Goal: Information Seeking & Learning: Learn about a topic

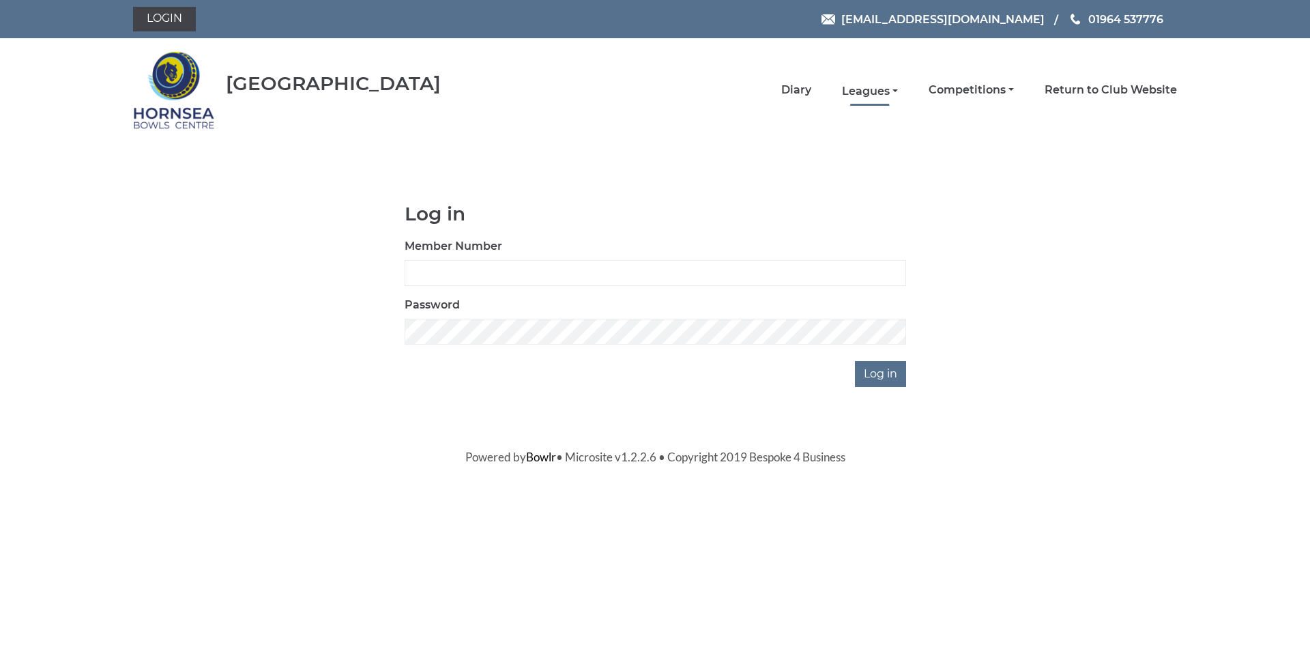
click at [862, 92] on link "Leagues" at bounding box center [870, 91] width 56 height 15
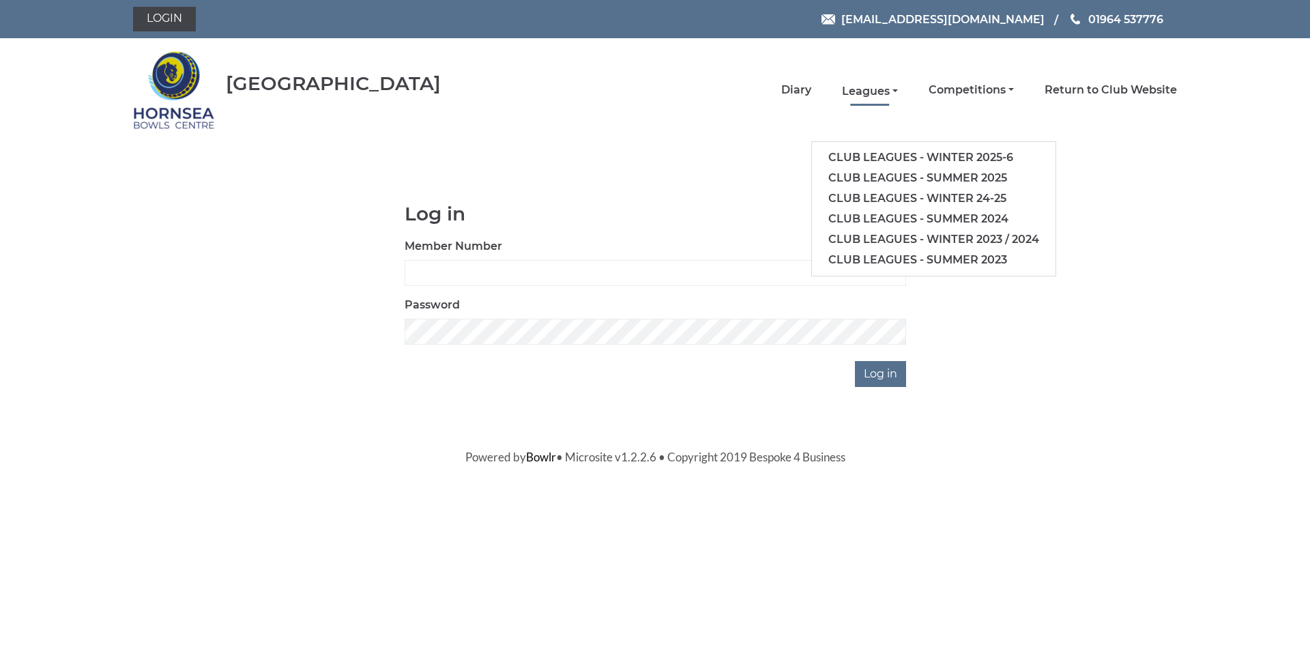
click at [862, 92] on link "Leagues" at bounding box center [870, 91] width 56 height 15
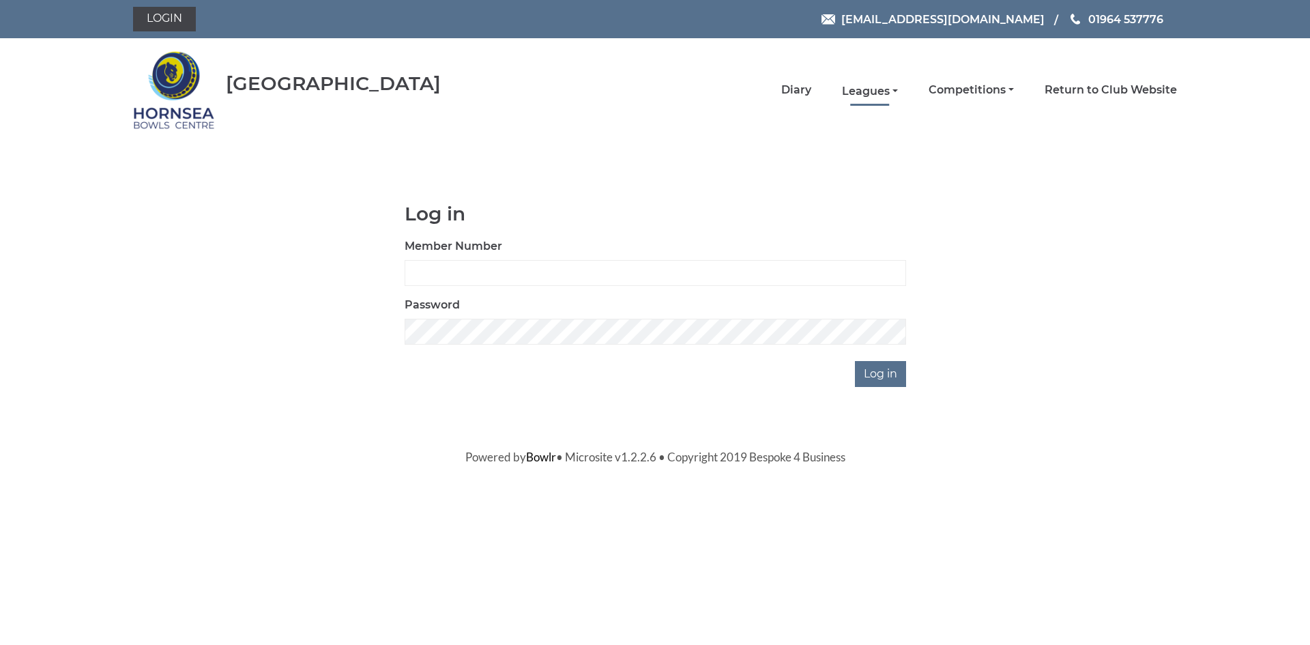
click at [868, 91] on link "Leagues" at bounding box center [870, 91] width 56 height 15
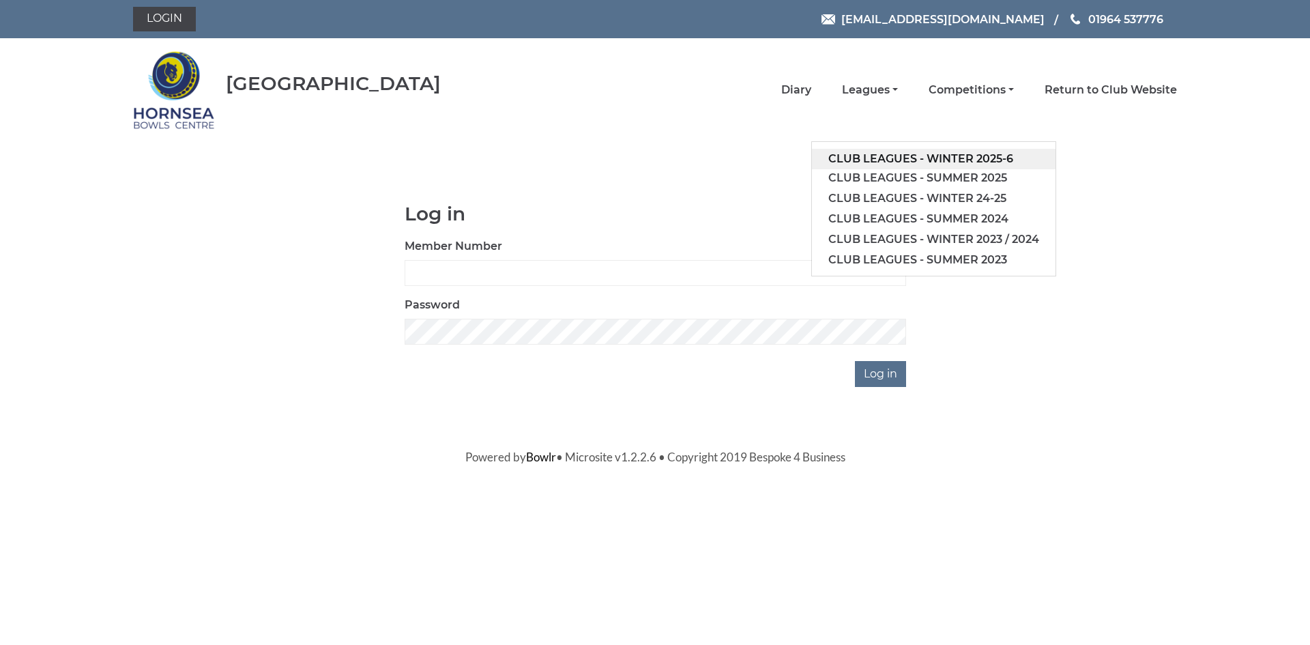
click at [925, 158] on link "Club leagues - Winter 2025-6" at bounding box center [934, 159] width 244 height 20
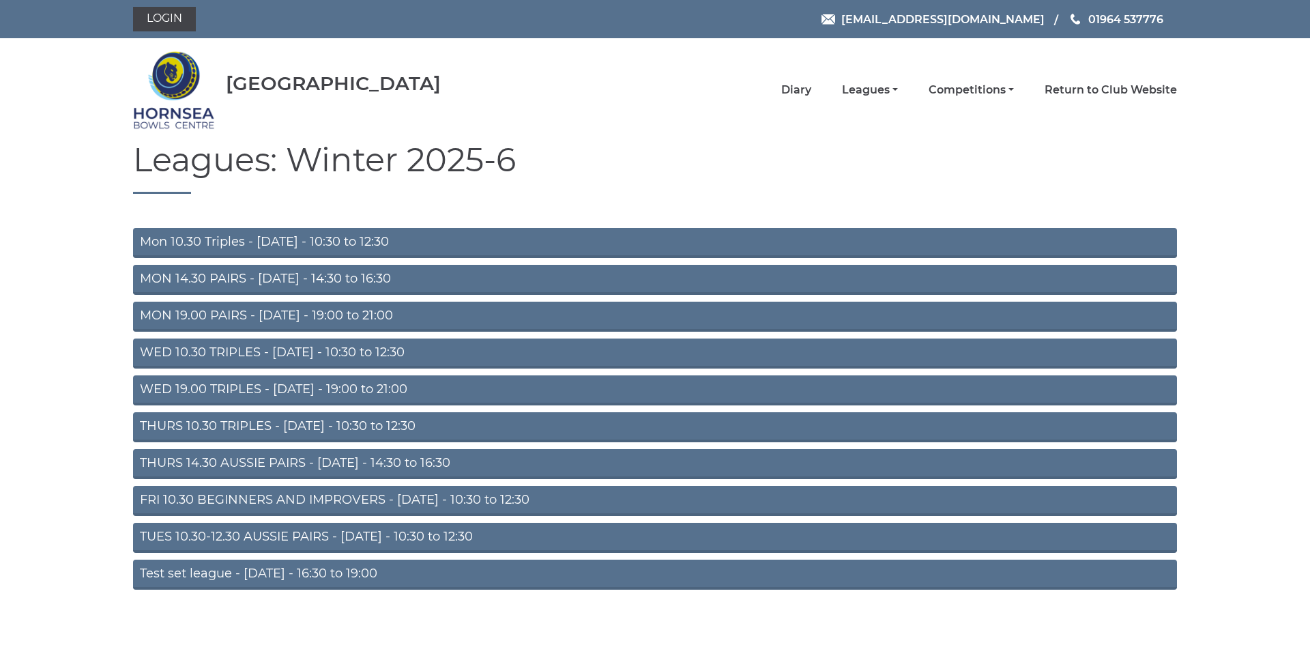
click at [396, 314] on link "MON 19.00 PAIRS - [DATE] - 19:00 to 21:00" at bounding box center [655, 317] width 1044 height 30
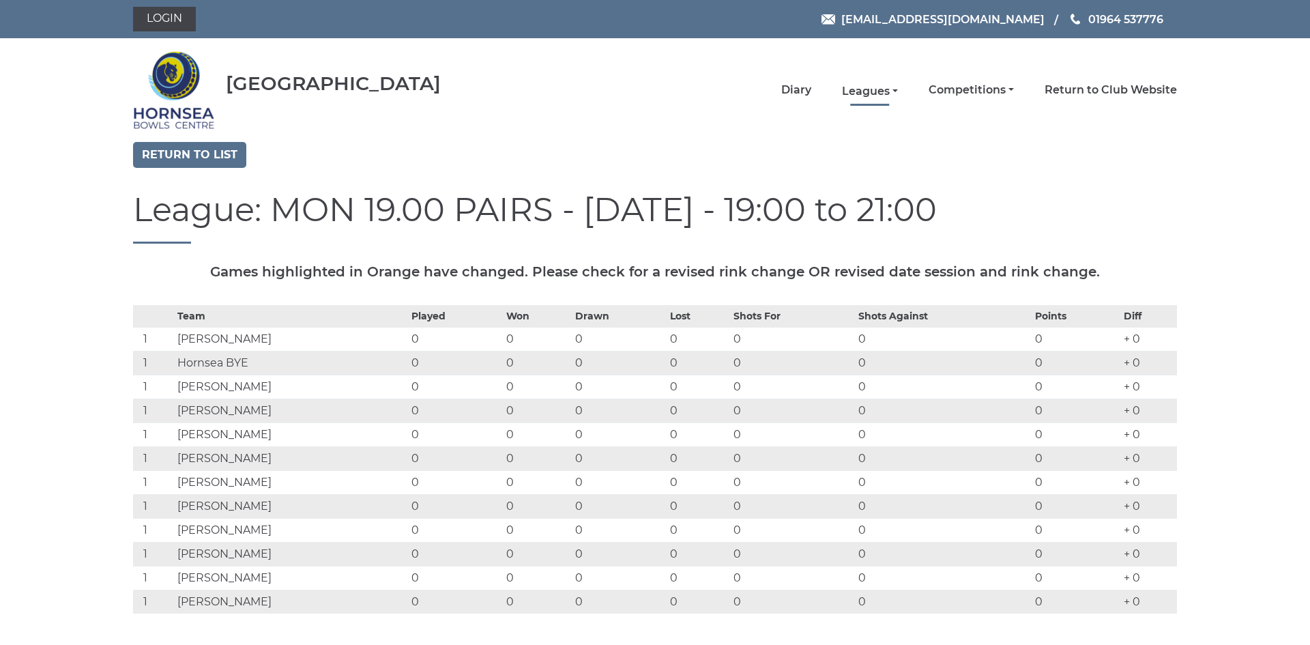
click at [871, 91] on link "Leagues" at bounding box center [870, 91] width 56 height 15
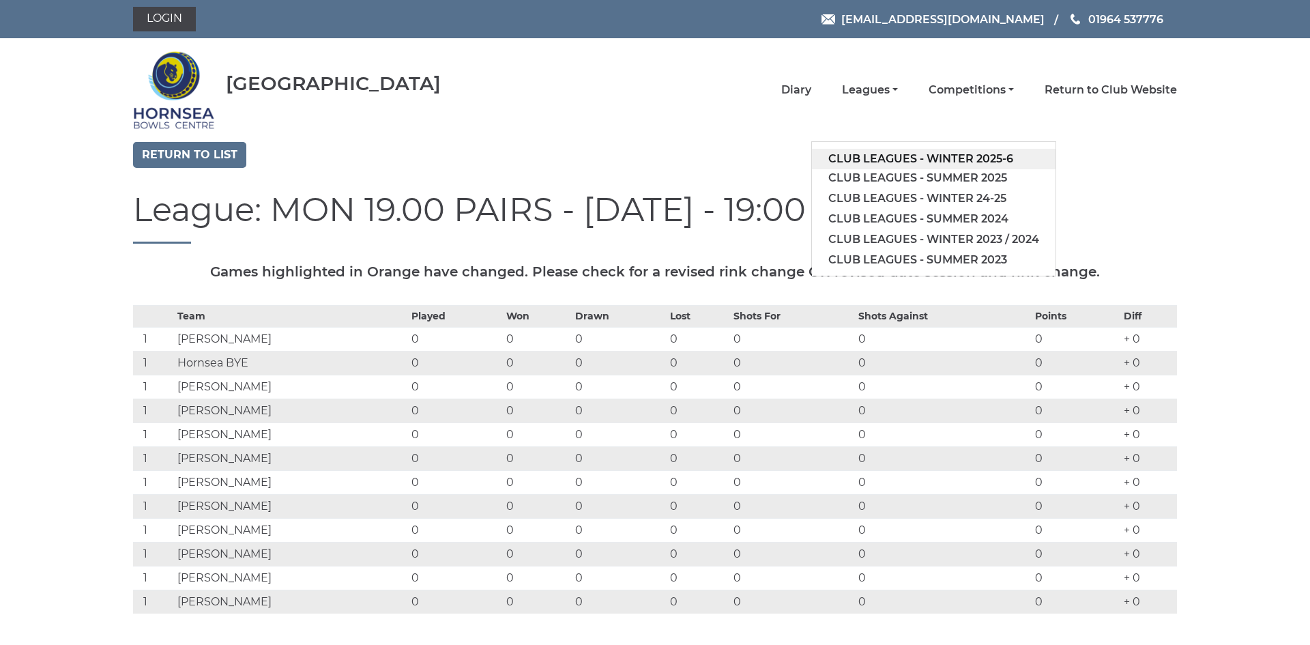
click at [883, 158] on link "Club leagues - Winter 2025-6" at bounding box center [934, 159] width 244 height 20
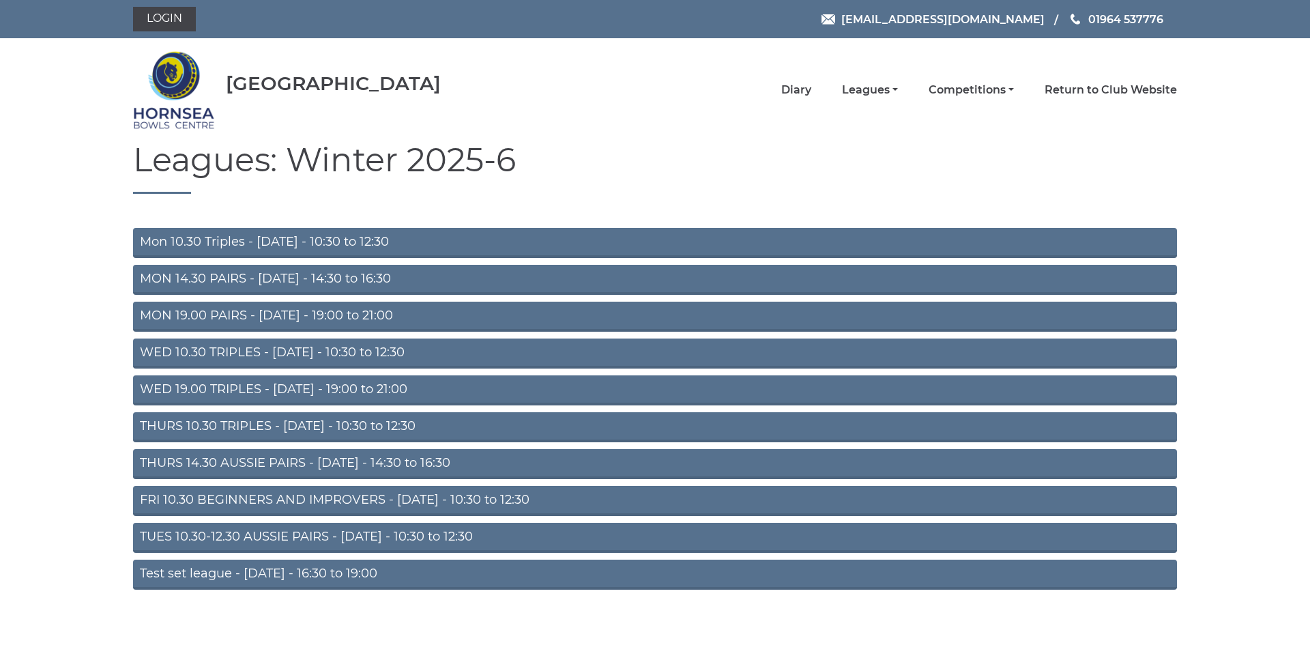
click at [533, 496] on link "FRI 10.30 BEGINNERS AND IMPROVERS - [DATE] - 10:30 to 12:30" at bounding box center [655, 501] width 1044 height 30
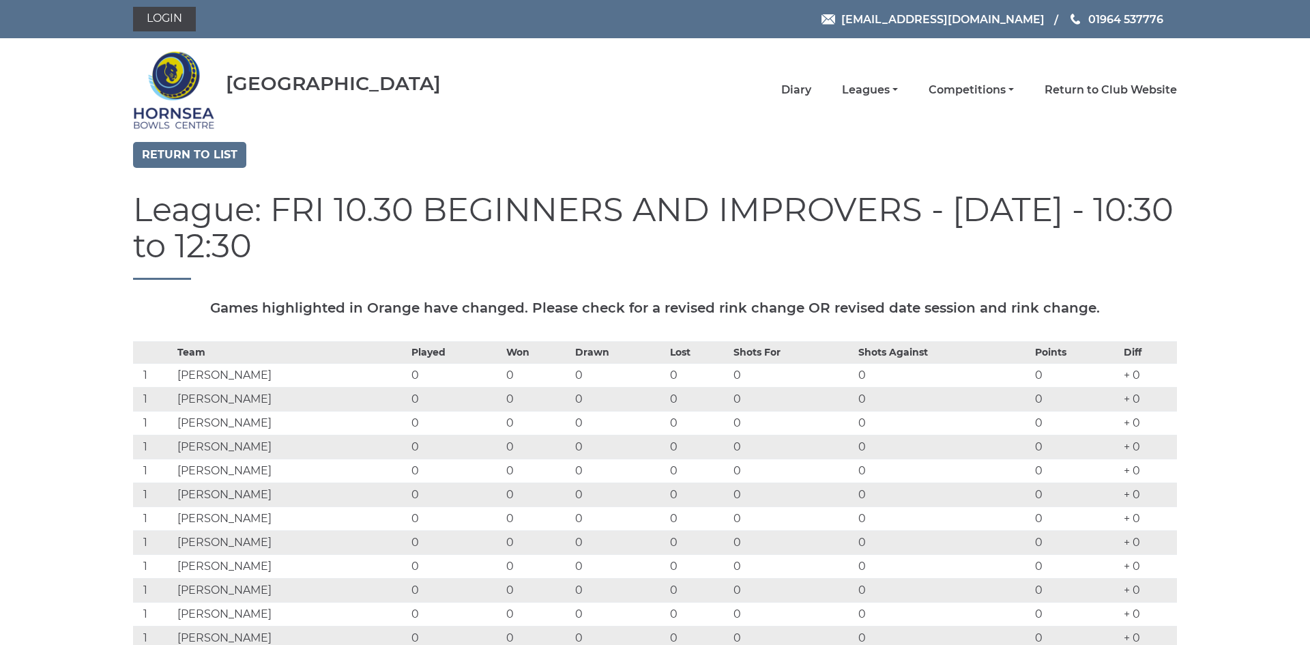
click at [1293, 24] on div "Login hornseaindoorbowls@gmail.com 01964 537776" at bounding box center [655, 19] width 1310 height 38
